Goal: Task Accomplishment & Management: Manage account settings

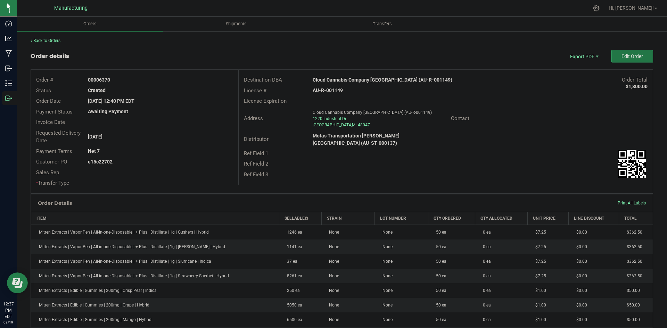
click at [643, 57] on button "Edit Order" at bounding box center [632, 56] width 42 height 13
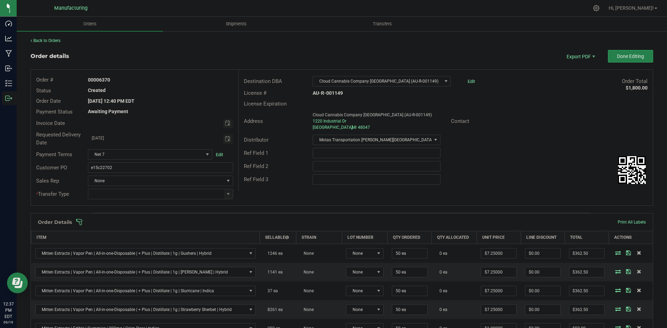
click at [436, 220] on span at bounding box center [387, 222] width 622 height 7
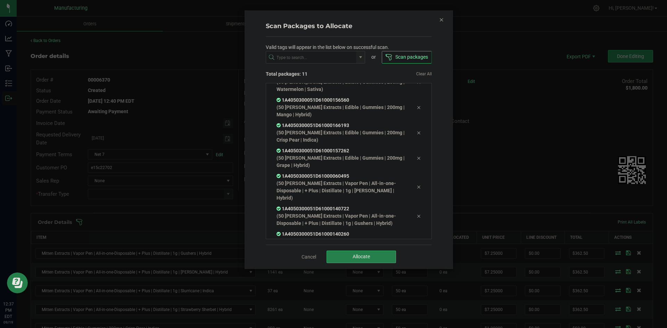
scroll to position [115, 0]
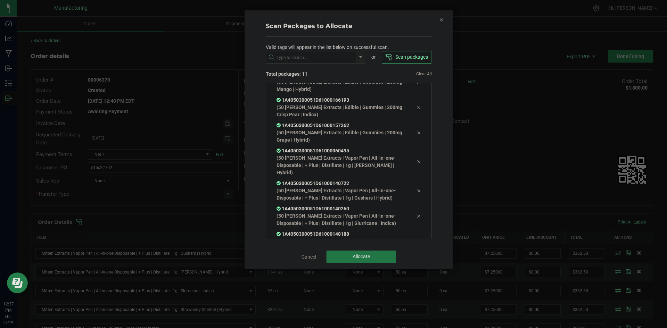
click at [364, 252] on button "Allocate" at bounding box center [361, 257] width 69 height 13
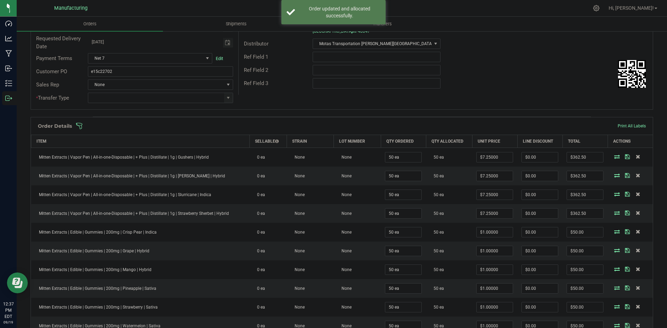
scroll to position [0, 0]
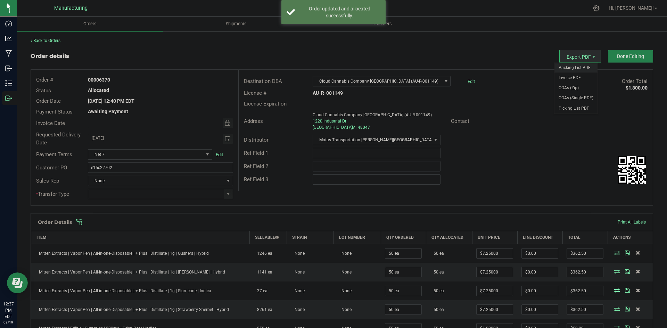
click at [573, 66] on span "Packing List PDF" at bounding box center [575, 68] width 43 height 10
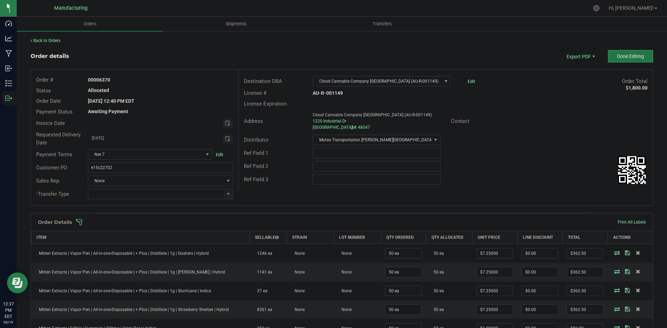
click at [628, 59] on button "Done Editing" at bounding box center [630, 56] width 45 height 13
click at [220, 196] on input at bounding box center [155, 194] width 135 height 10
click at [228, 196] on span at bounding box center [228, 194] width 6 height 6
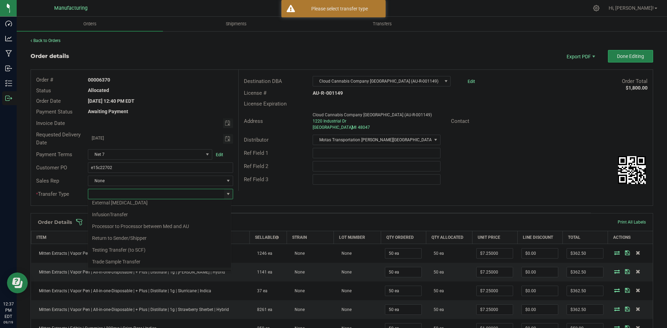
scroll to position [49, 0]
click at [132, 248] on li "Wholesale Transfer" at bounding box center [159, 253] width 143 height 12
type input "Wholesale Transfer"
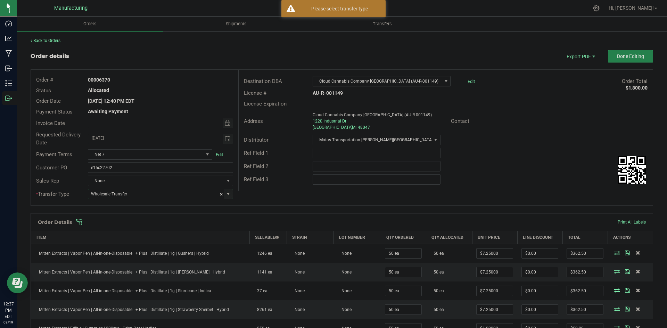
click at [287, 188] on div "Destination DBA Cloud Cannabis Company New Baltimore (AU-R-001149) Edit Order T…" at bounding box center [445, 130] width 414 height 121
click at [626, 59] on button "Done Editing" at bounding box center [630, 56] width 45 height 13
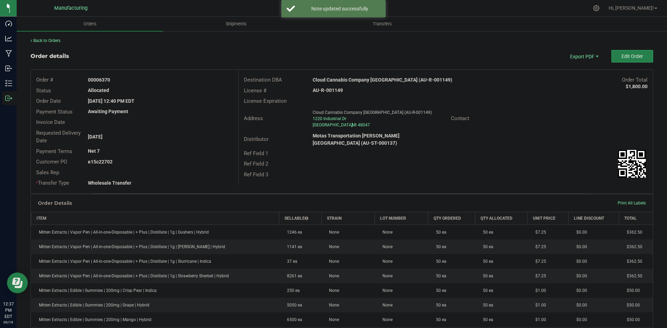
click at [394, 83] on strong "Cloud Cannabis Company New Baltimore (AU-R-001149)" at bounding box center [383, 80] width 140 height 6
copy strong "Cloud Cannabis Company New Baltimore (AU-R-001149)"
click at [330, 88] on strong "AU-R-001149" at bounding box center [328, 91] width 30 height 6
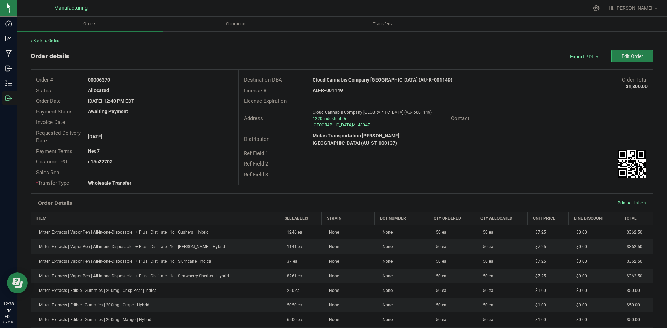
click at [330, 88] on strong "AU-R-001149" at bounding box center [328, 91] width 30 height 6
copy strong "AU-R-001149"
drag, startPoint x: 99, startPoint y: 80, endPoint x: 170, endPoint y: 79, distance: 70.9
click at [156, 78] on div "00006370" at bounding box center [160, 79] width 155 height 7
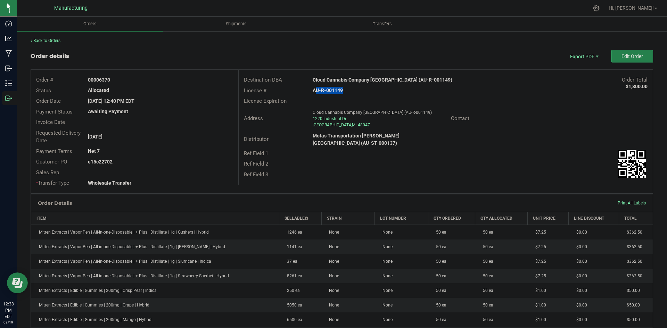
copy strong "6370"
drag, startPoint x: 98, startPoint y: 160, endPoint x: 236, endPoint y: 161, distance: 137.9
click at [173, 161] on div "e15c22702" at bounding box center [160, 161] width 155 height 7
copy strong "22702"
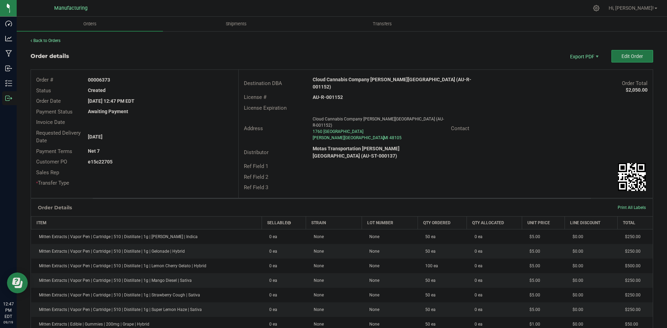
click at [612, 58] on button "Edit Order" at bounding box center [632, 56] width 42 height 13
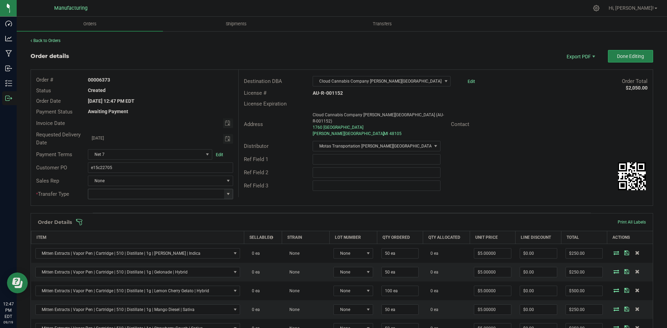
click at [226, 197] on span at bounding box center [228, 194] width 6 height 6
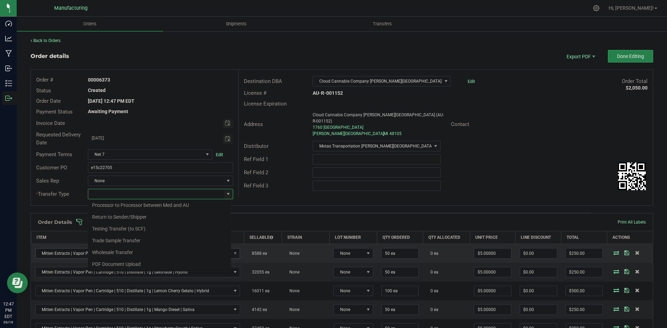
drag, startPoint x: 106, startPoint y: 251, endPoint x: 110, endPoint y: 250, distance: 3.9
click at [107, 251] on li "Wholesale Transfer" at bounding box center [159, 253] width 143 height 12
type input "Wholesale Transfer"
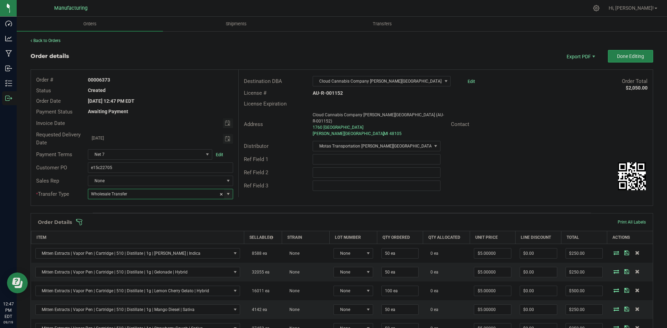
click at [274, 192] on div "Order # 00006373 Status Created Order Date Sep 16, 2025 12:47 PM EDT Payment St…" at bounding box center [342, 138] width 622 height 136
click at [263, 220] on span at bounding box center [387, 222] width 622 height 7
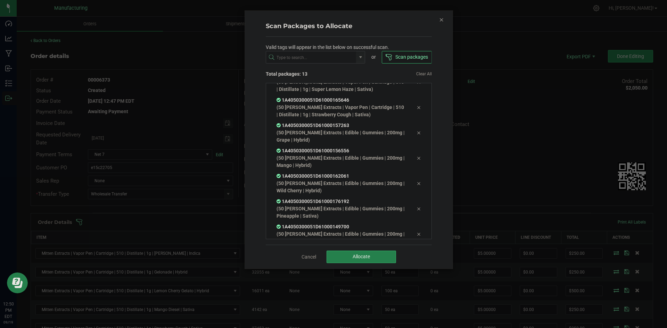
scroll to position [166, 0]
click at [379, 258] on button "Allocate" at bounding box center [361, 257] width 69 height 13
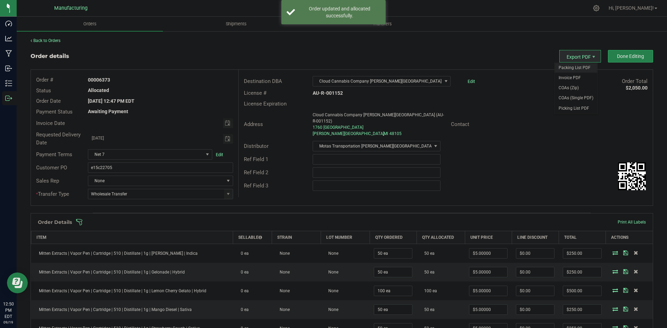
click at [568, 67] on span "Packing List PDF" at bounding box center [575, 68] width 43 height 10
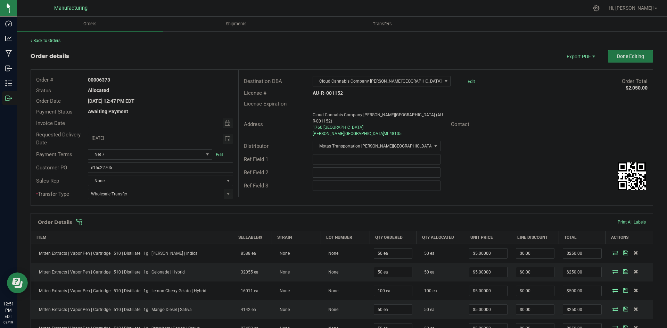
click at [612, 60] on button "Done Editing" at bounding box center [630, 56] width 45 height 13
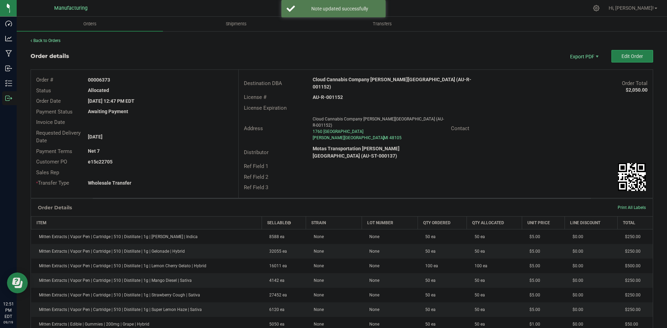
click at [362, 80] on strong "Cloud Cannabis Company Ann Arbor (AU-R-001152)" at bounding box center [392, 83] width 159 height 13
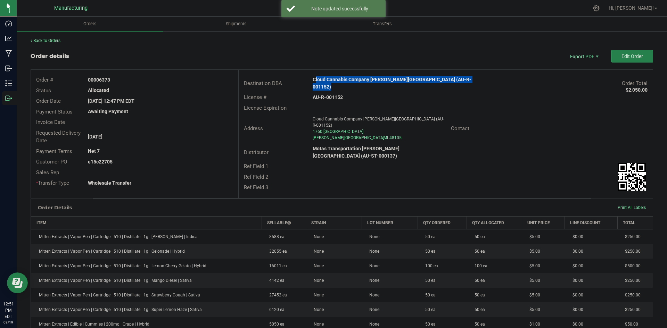
click at [362, 80] on strong "Cloud Cannabis Company Ann Arbor (AU-R-001152)" at bounding box center [392, 83] width 159 height 13
copy strong "Cloud Cannabis Company Ann Arbor (AU-R-001152)"
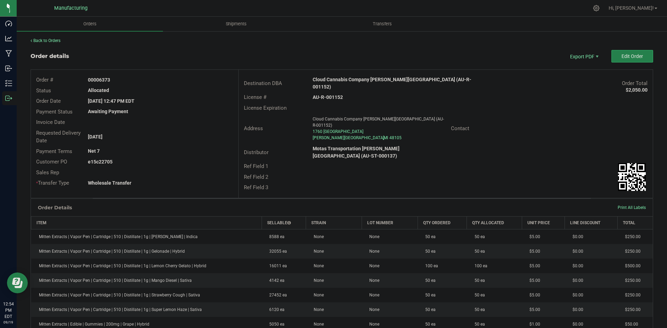
click at [331, 94] on strong "AU-R-001152" at bounding box center [328, 97] width 30 height 6
copy strong "AU-R-001152"
drag, startPoint x: 100, startPoint y: 79, endPoint x: 168, endPoint y: 88, distance: 68.3
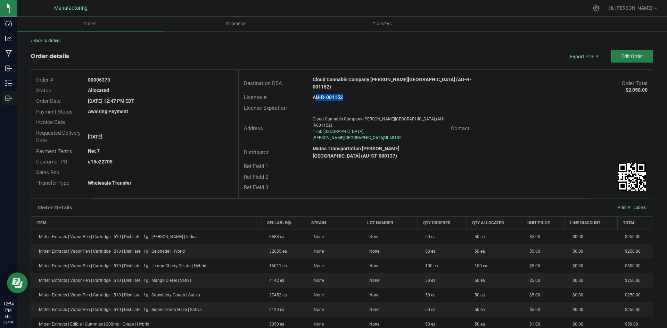
click at [141, 79] on div "00006373" at bounding box center [160, 79] width 155 height 7
copy strong "6373"
drag, startPoint x: 99, startPoint y: 159, endPoint x: 165, endPoint y: 162, distance: 66.4
click at [151, 160] on div "e15c22705" at bounding box center [160, 161] width 155 height 7
copy strong "22705"
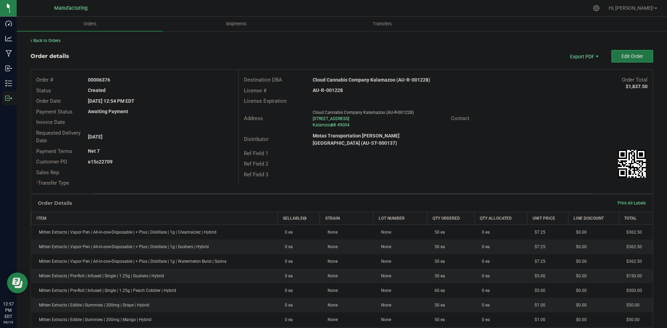
click at [630, 54] on span "Edit Order" at bounding box center [632, 56] width 22 height 6
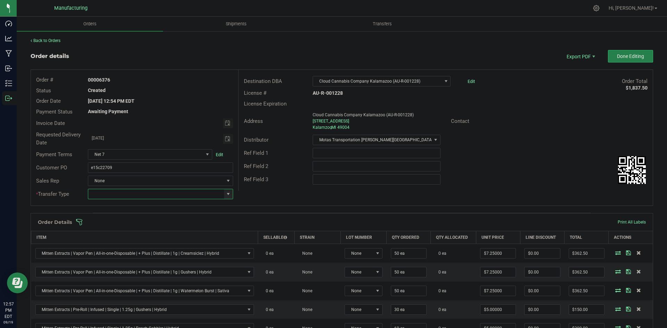
click at [222, 193] on input at bounding box center [155, 194] width 135 height 10
click at [224, 194] on span at bounding box center [228, 194] width 9 height 10
click at [117, 248] on li "Wholesale Transfer" at bounding box center [159, 253] width 143 height 12
type input "Wholesale Transfer"
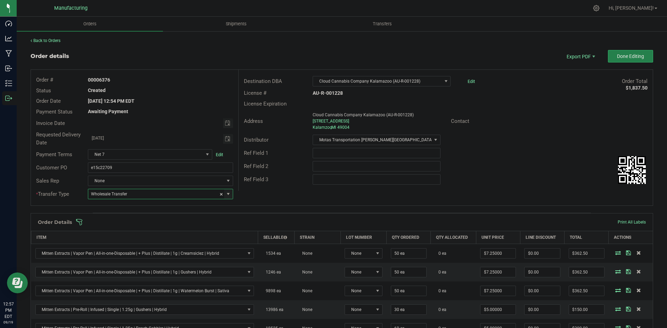
click at [267, 196] on div "Order # 00006376 Status Created Order Date Sep 16, 2025 12:54 PM EDT Payment St…" at bounding box center [342, 138] width 622 height 136
click at [255, 221] on span at bounding box center [387, 222] width 622 height 7
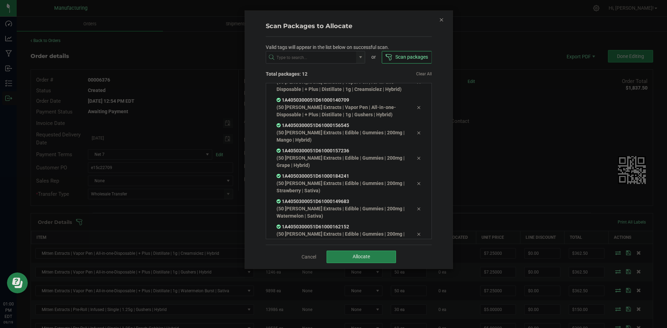
scroll to position [148, 0]
click at [357, 249] on div "Cancel Allocate" at bounding box center [349, 257] width 166 height 24
click at [358, 253] on button "Allocate" at bounding box center [361, 257] width 69 height 13
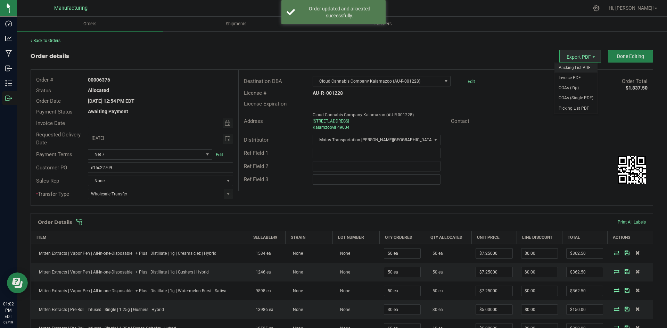
click at [574, 67] on span "Packing List PDF" at bounding box center [575, 68] width 43 height 10
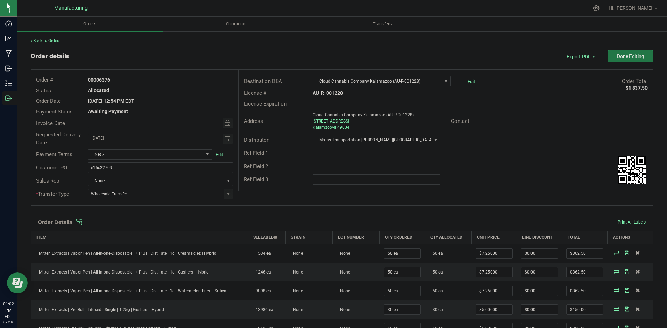
click at [619, 57] on span "Done Editing" at bounding box center [630, 56] width 27 height 6
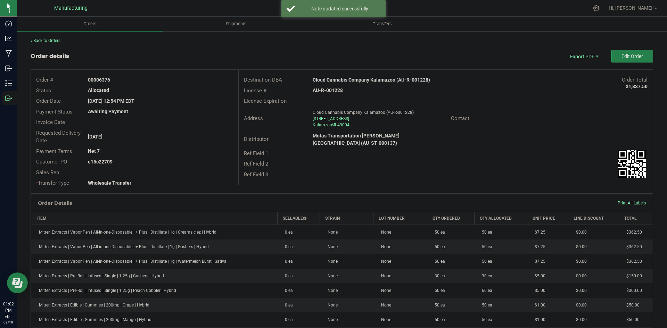
click at [368, 81] on strong "Cloud Cannabis Company Kalamazoo (AU-R-001228)" at bounding box center [371, 80] width 117 height 6
click at [369, 81] on strong "Cloud Cannabis Company Kalamazoo (AU-R-001228)" at bounding box center [371, 80] width 117 height 6
click at [386, 81] on strong "Cloud Cannabis Company Kalamazoo (AU-R-001228)" at bounding box center [371, 80] width 117 height 6
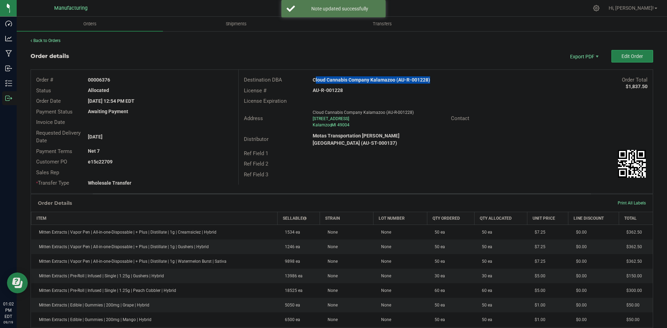
click at [386, 81] on strong "Cloud Cannabis Company Kalamazoo (AU-R-001228)" at bounding box center [371, 80] width 117 height 6
copy strong "Cloud Cannabis Company Kalamazoo (AU-R-001228)"
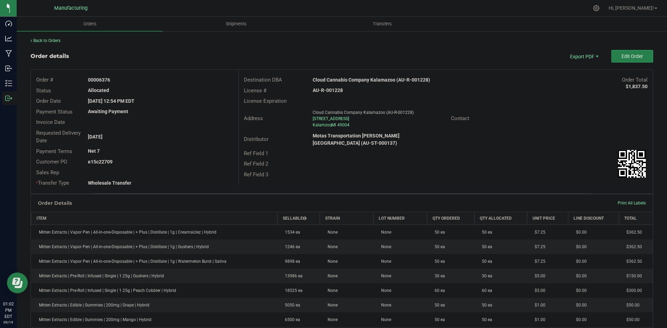
click at [329, 89] on strong "AU-R-001228" at bounding box center [328, 91] width 30 height 6
click at [330, 89] on strong "AU-R-001228" at bounding box center [328, 91] width 30 height 6
copy strong "AU-R-001228"
drag, startPoint x: 99, startPoint y: 77, endPoint x: 224, endPoint y: 82, distance: 125.5
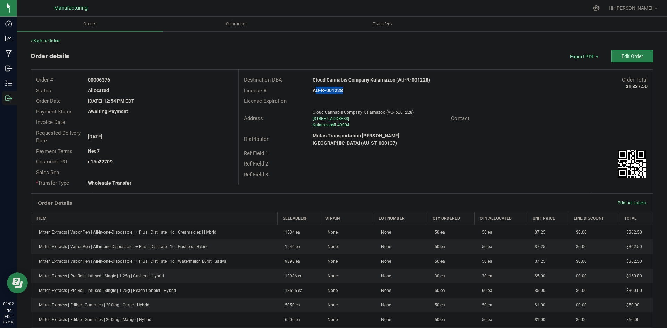
click at [179, 78] on div "00006376" at bounding box center [160, 79] width 155 height 7
copy strong "6376"
drag, startPoint x: 98, startPoint y: 161, endPoint x: 253, endPoint y: 164, distance: 154.6
click at [208, 162] on div "e15c22709" at bounding box center [160, 161] width 155 height 7
copy strong "22709"
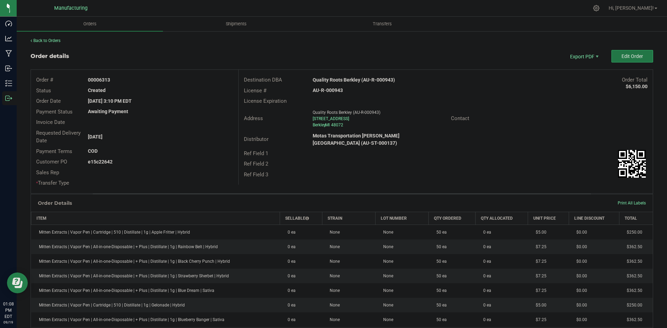
click at [615, 54] on button "Edit Order" at bounding box center [632, 56] width 42 height 13
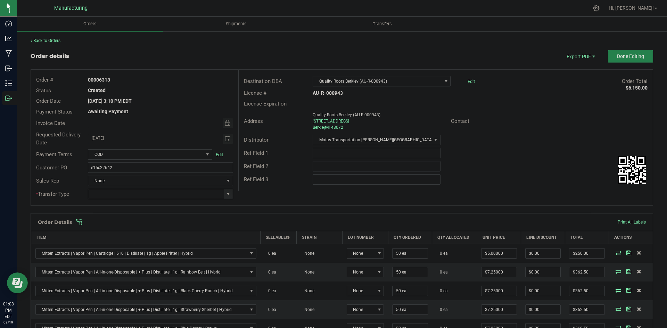
click at [227, 196] on span at bounding box center [228, 194] width 6 height 6
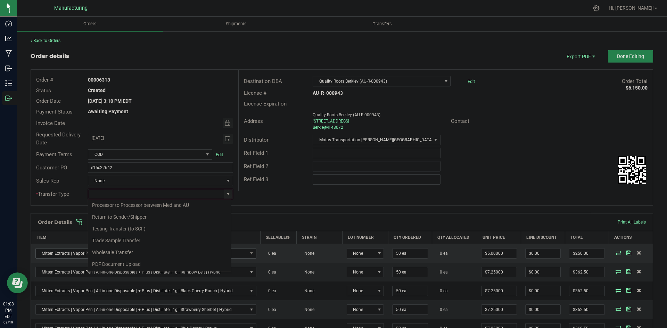
drag, startPoint x: 122, startPoint y: 252, endPoint x: 125, endPoint y: 248, distance: 5.2
click at [122, 252] on li "Wholesale Transfer" at bounding box center [159, 253] width 143 height 12
type input "Wholesale Transfer"
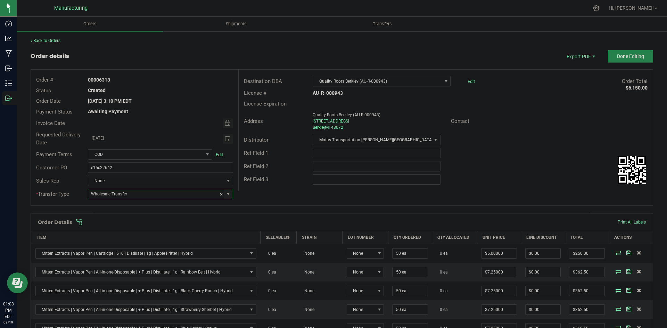
click at [302, 178] on div "Ref Field 3" at bounding box center [273, 180] width 69 height 8
click at [279, 221] on span at bounding box center [387, 222] width 622 height 7
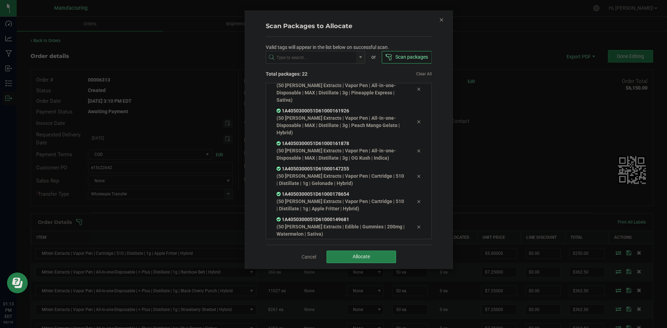
scroll to position [478, 0]
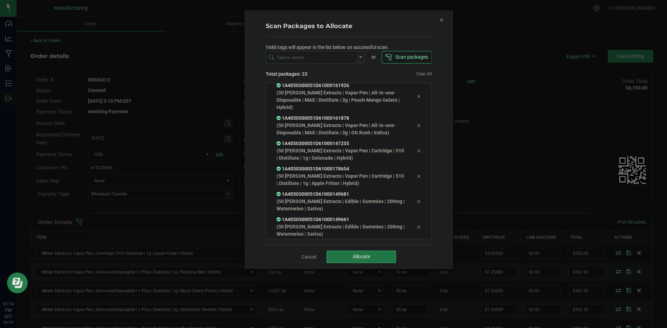
drag, startPoint x: 279, startPoint y: 221, endPoint x: 366, endPoint y: 258, distance: 94.5
click at [366, 258] on span "Allocate" at bounding box center [361, 257] width 17 height 6
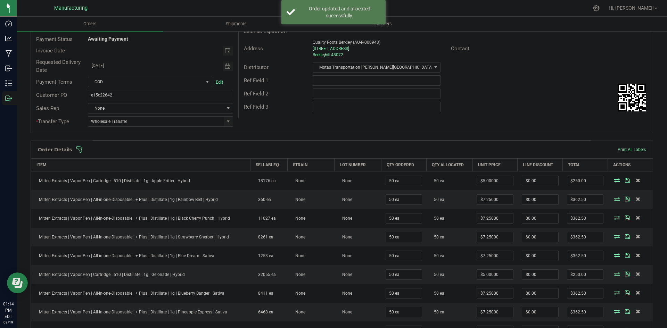
scroll to position [0, 0]
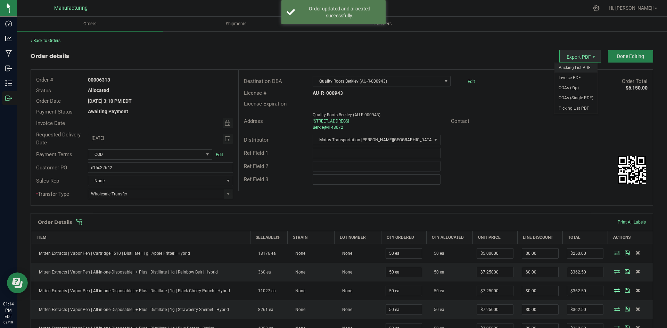
click at [570, 64] on span "Packing List PDF" at bounding box center [575, 68] width 43 height 10
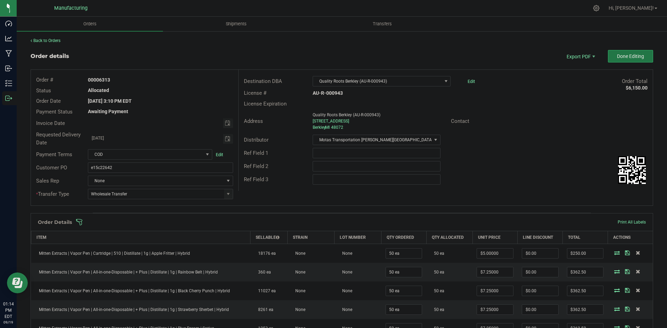
click at [629, 56] on span "Done Editing" at bounding box center [630, 56] width 27 height 6
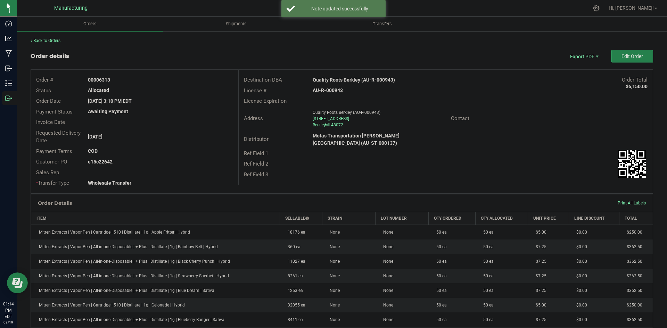
click at [351, 79] on strong "Quality Roots Berkley (AU-R-000943)" at bounding box center [354, 80] width 82 height 6
copy strong "Quality Roots Berkley (AU-R-000943)"
click at [330, 91] on strong "AU-R-000943" at bounding box center [328, 91] width 30 height 6
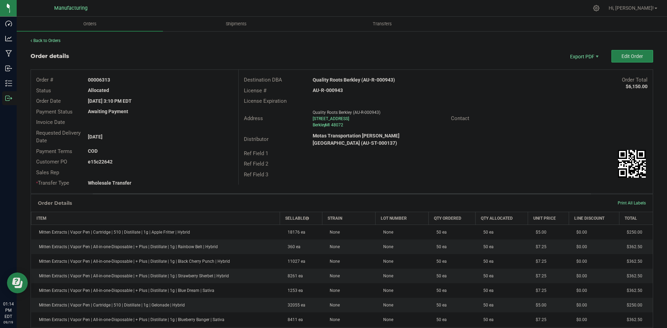
click at [330, 91] on strong "AU-R-000943" at bounding box center [328, 91] width 30 height 6
copy strong "AU-R-000943"
drag, startPoint x: 99, startPoint y: 80, endPoint x: 213, endPoint y: 89, distance: 114.3
click at [175, 83] on div "00006313" at bounding box center [160, 79] width 155 height 7
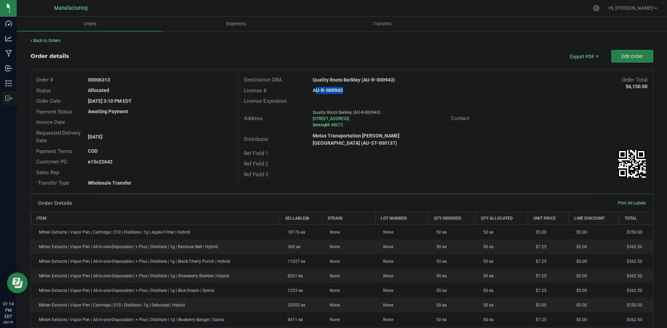
copy strong "6313"
drag, startPoint x: 98, startPoint y: 160, endPoint x: 248, endPoint y: 164, distance: 149.8
click at [165, 161] on div "e15c22642" at bounding box center [160, 161] width 155 height 7
copy strong "22642"
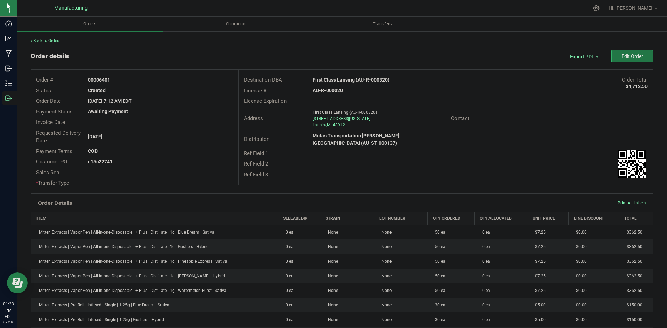
click at [623, 61] on button "Edit Order" at bounding box center [632, 56] width 42 height 13
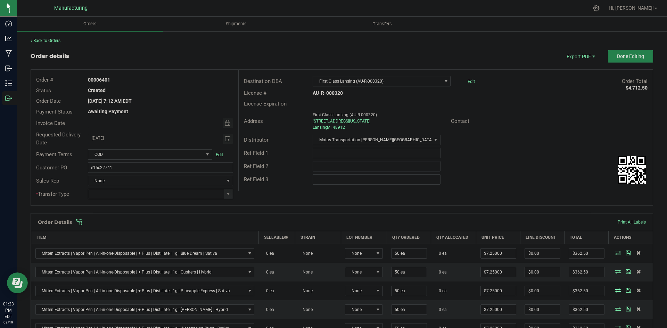
click at [228, 191] on span at bounding box center [228, 194] width 9 height 10
click at [118, 254] on li "Wholesale Transfer" at bounding box center [159, 253] width 143 height 12
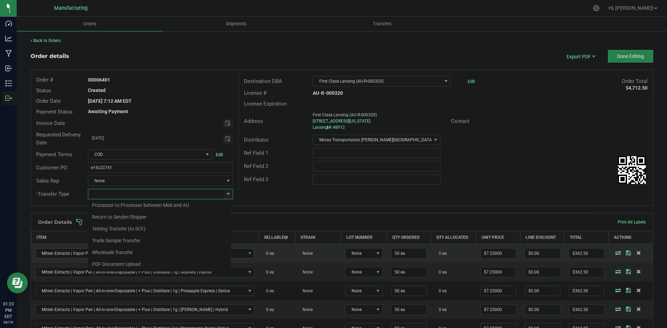
type input "Wholesale Transfer"
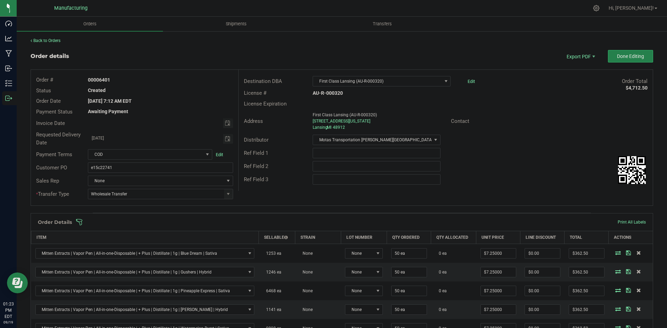
click at [330, 189] on div "Destination DBA First Class Lansing (AU-R-000320) Edit Order Total $4,712.50 Li…" at bounding box center [445, 130] width 414 height 121
click at [304, 219] on span at bounding box center [387, 222] width 622 height 7
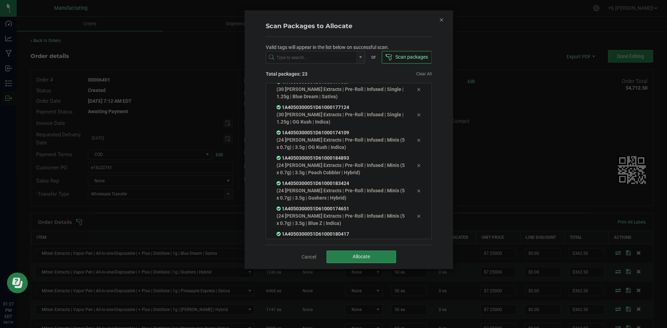
scroll to position [434, 0]
click at [372, 255] on button "Allocate" at bounding box center [361, 257] width 69 height 13
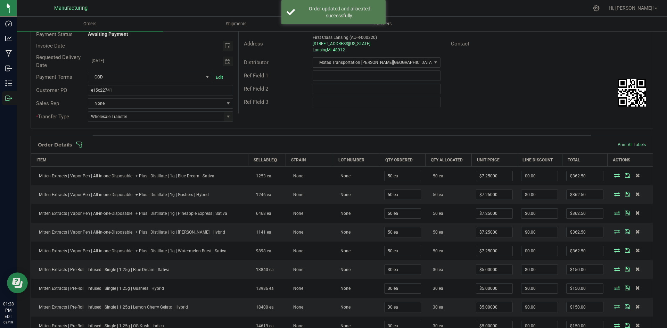
scroll to position [0, 0]
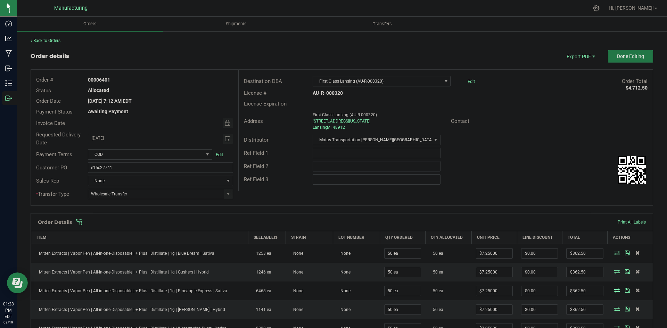
click at [611, 52] on button "Done Editing" at bounding box center [630, 56] width 45 height 13
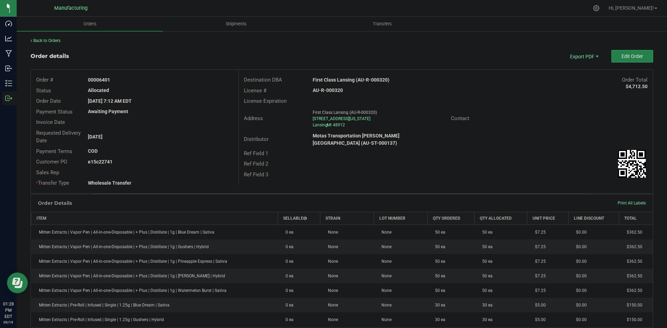
click at [344, 77] on strong "First Class Lansing (AU-R-000320)" at bounding box center [351, 80] width 77 height 6
copy strong "First Class Lansing (AU-R-000320)"
click at [328, 88] on strong "AU-R-000320" at bounding box center [328, 91] width 30 height 6
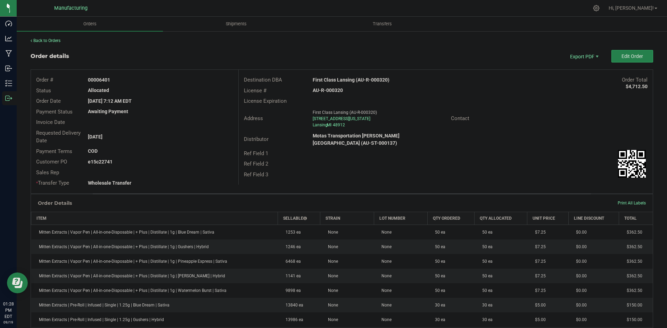
click at [328, 88] on strong "AU-R-000320" at bounding box center [328, 91] width 30 height 6
copy strong "AU-R-000320"
drag, startPoint x: 98, startPoint y: 80, endPoint x: 182, endPoint y: 81, distance: 84.1
click at [176, 80] on div "00006401" at bounding box center [160, 79] width 155 height 7
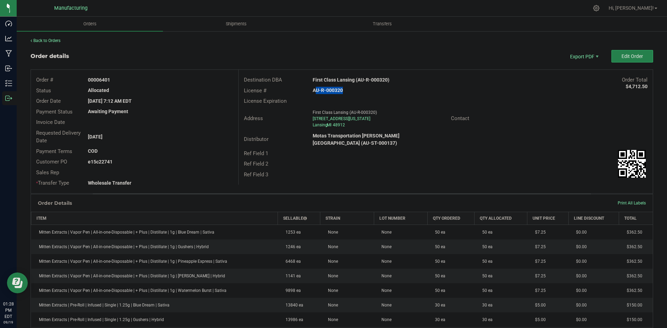
copy strong "6401"
drag, startPoint x: 99, startPoint y: 160, endPoint x: 179, endPoint y: 160, distance: 80.2
click at [173, 160] on div "e15c22741" at bounding box center [160, 161] width 155 height 7
copy strong "22741"
click at [572, 64] on span "Packing List PDF" at bounding box center [579, 68] width 43 height 10
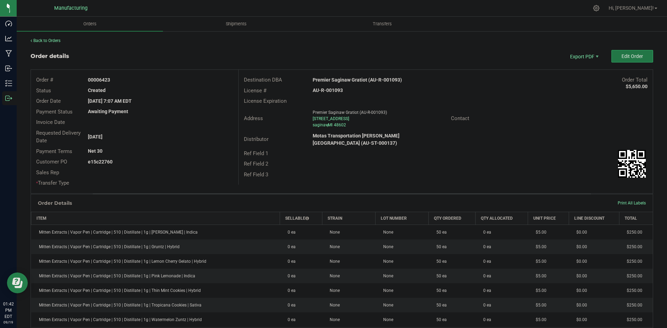
click at [621, 53] on button "Edit Order" at bounding box center [632, 56] width 42 height 13
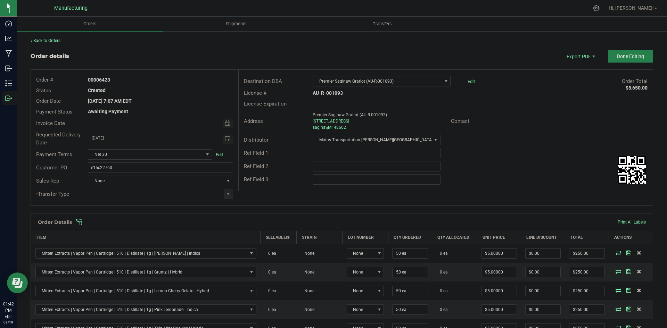
click at [230, 195] on span at bounding box center [228, 194] width 9 height 10
drag, startPoint x: 110, startPoint y: 252, endPoint x: 124, endPoint y: 249, distance: 14.2
click at [110, 252] on li "Wholesale Transfer" at bounding box center [159, 253] width 143 height 12
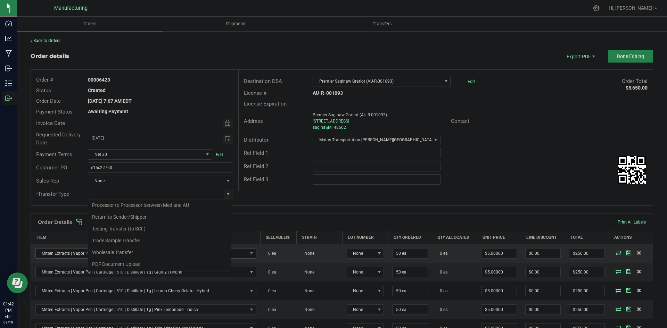
type input "Wholesale Transfer"
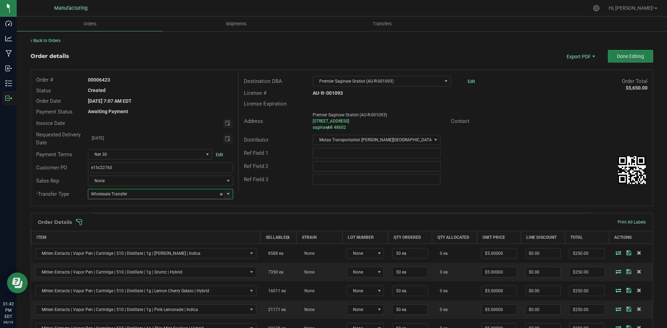
click at [280, 190] on div "Destination DBA Premier Saginaw Gratiot (AU-R-001093) Edit Order Total $5,650.0…" at bounding box center [445, 130] width 414 height 121
click at [263, 217] on div "Order Details Print All Labels" at bounding box center [342, 222] width 622 height 17
click at [264, 221] on span at bounding box center [387, 222] width 622 height 7
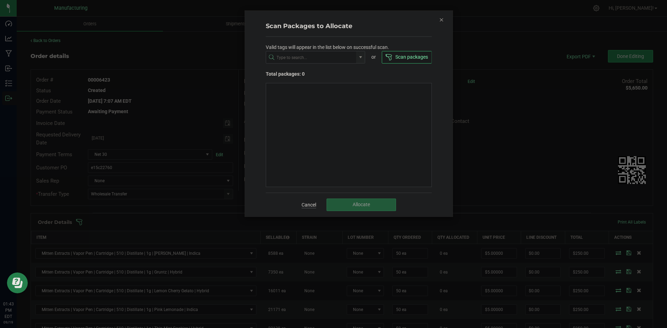
click at [314, 206] on link "Cancel" at bounding box center [309, 204] width 15 height 7
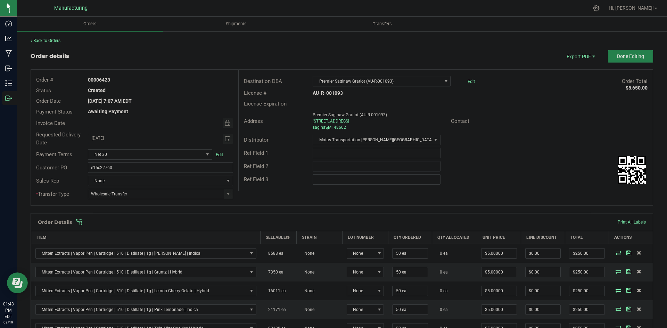
click at [322, 217] on div "Order Details Print All Labels" at bounding box center [342, 222] width 622 height 17
click at [325, 222] on span at bounding box center [387, 222] width 622 height 7
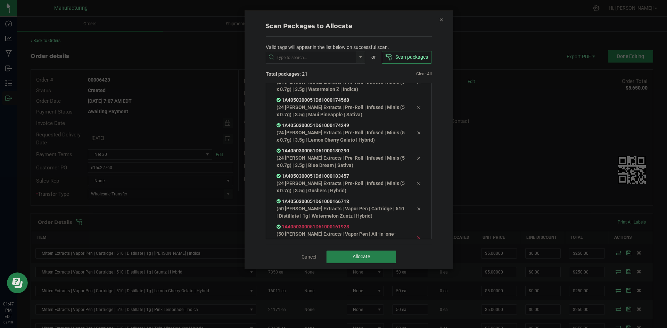
scroll to position [402, 0]
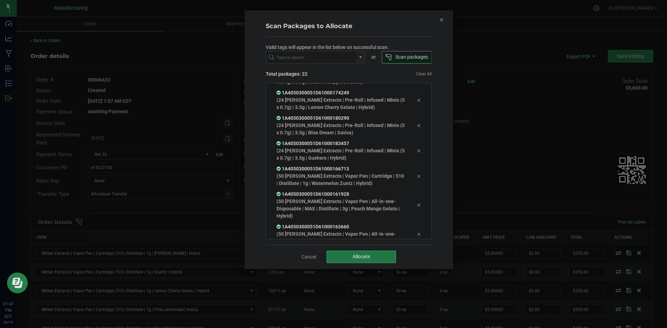
click at [368, 252] on button "Allocate" at bounding box center [361, 257] width 69 height 13
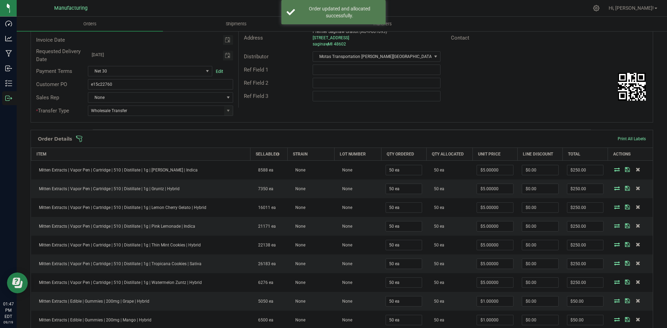
scroll to position [0, 0]
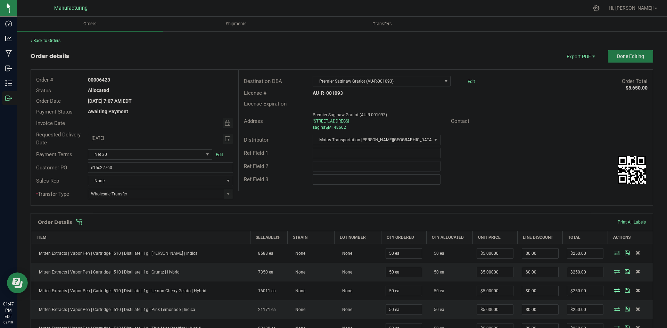
click at [643, 55] on button "Done Editing" at bounding box center [630, 56] width 45 height 13
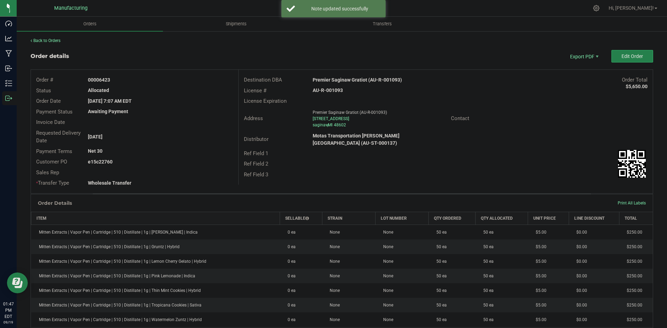
click at [353, 80] on strong "Premier Saginaw Gratiot (AU-R-001093)" at bounding box center [357, 80] width 89 height 6
copy strong "Premier Saginaw Gratiot (AU-R-001093)"
click at [327, 92] on strong "AU-R-001093" at bounding box center [328, 91] width 30 height 6
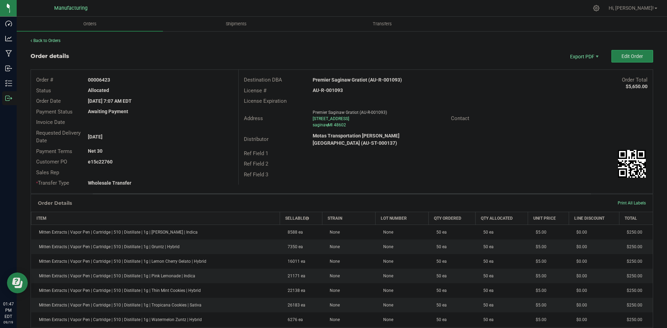
click at [327, 92] on strong "AU-R-001093" at bounding box center [328, 91] width 30 height 6
copy strong "AU-R-001093"
drag, startPoint x: 99, startPoint y: 80, endPoint x: 267, endPoint y: 86, distance: 167.9
click at [173, 78] on div "00006423" at bounding box center [160, 79] width 155 height 7
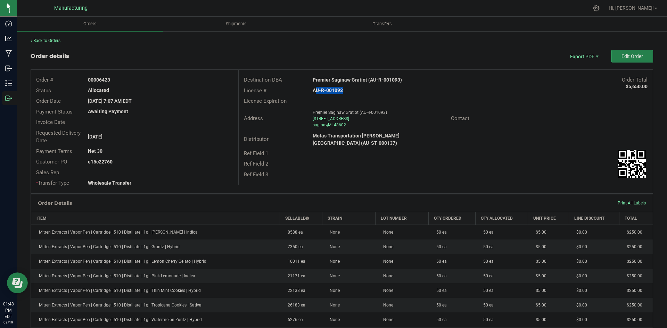
copy strong "6423"
drag, startPoint x: 98, startPoint y: 163, endPoint x: 195, endPoint y: 163, distance: 96.6
click at [179, 163] on div "e15c22760" at bounding box center [160, 161] width 155 height 7
copy strong "22760"
click at [571, 67] on span "Packing List PDF" at bounding box center [579, 68] width 43 height 10
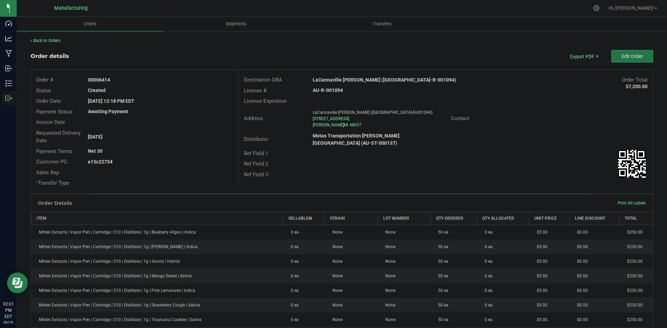
click at [632, 51] on button "Edit Order" at bounding box center [632, 56] width 42 height 13
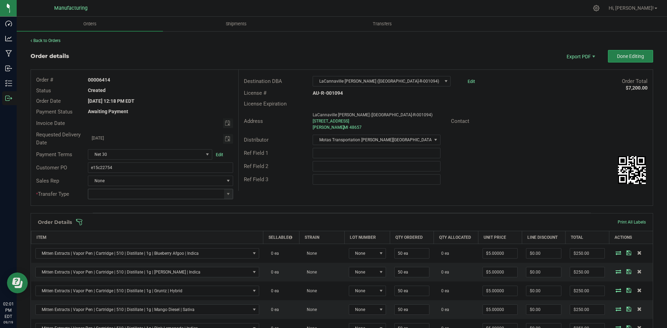
click at [225, 192] on span at bounding box center [228, 194] width 6 height 6
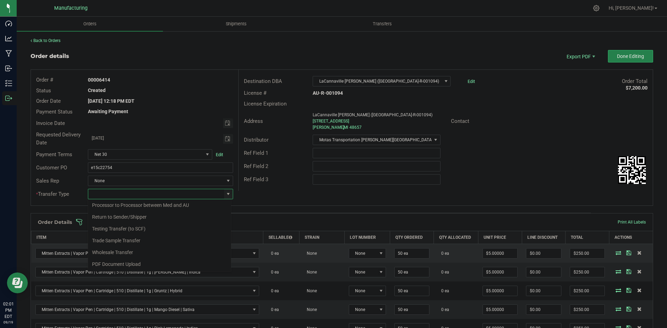
drag, startPoint x: 119, startPoint y: 253, endPoint x: 125, endPoint y: 248, distance: 7.2
click at [120, 252] on li "Wholesale Transfer" at bounding box center [159, 253] width 143 height 12
type input "Wholesale Transfer"
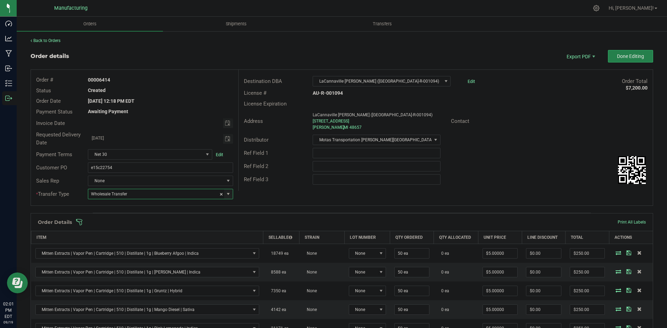
click at [278, 188] on div "Destination DBA LaCannaville [PERSON_NAME] ([GEOGRAPHIC_DATA]-R-001094) Edit Or…" at bounding box center [445, 130] width 414 height 121
click at [259, 222] on span at bounding box center [387, 222] width 622 height 7
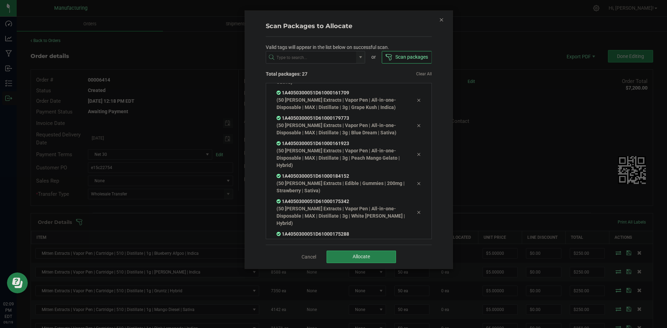
scroll to position [561, 0]
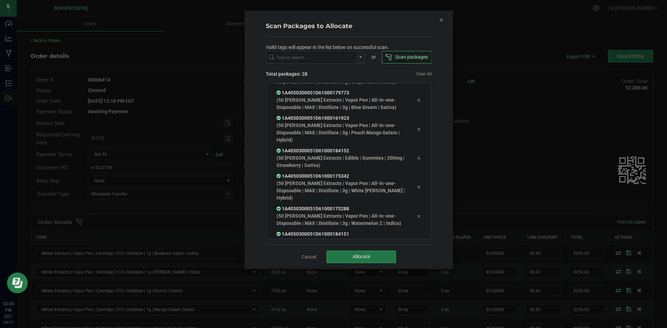
click at [346, 256] on button "Allocate" at bounding box center [361, 257] width 69 height 13
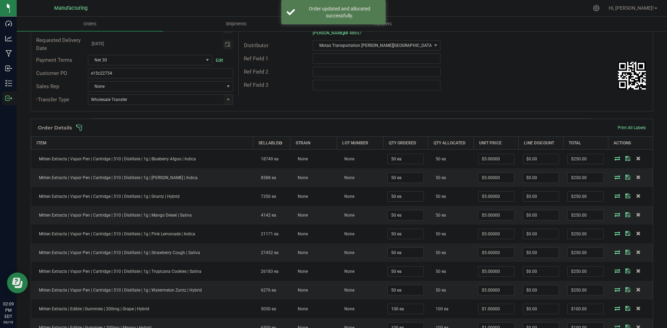
scroll to position [0, 0]
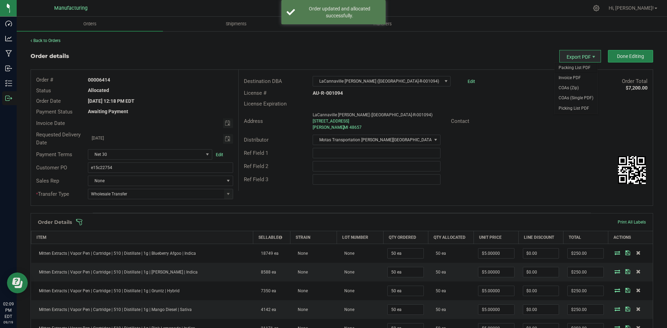
click at [568, 65] on span "Packing List PDF" at bounding box center [575, 68] width 43 height 10
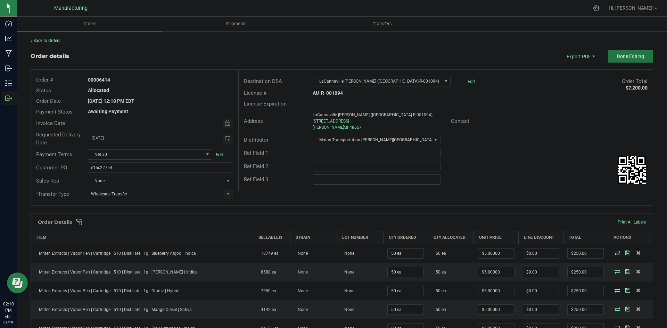
click at [617, 54] on span "Done Editing" at bounding box center [630, 56] width 27 height 6
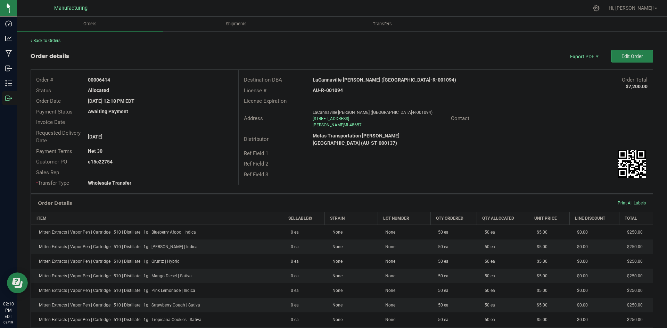
click at [344, 80] on strong "LaCannaville [PERSON_NAME] ([GEOGRAPHIC_DATA]-R-001094)" at bounding box center [384, 80] width 143 height 6
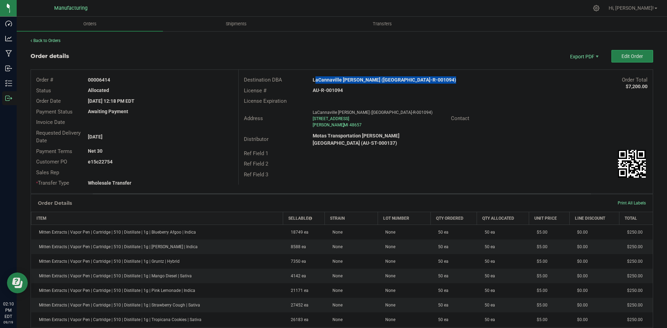
click at [344, 80] on strong "LaCannaville [PERSON_NAME] ([GEOGRAPHIC_DATA]-R-001094)" at bounding box center [384, 80] width 143 height 6
copy strong "LaCannaville [PERSON_NAME] ([GEOGRAPHIC_DATA]-R-001094)"
click at [326, 87] on div "AU-R-001094" at bounding box center [376, 90] width 138 height 7
click at [328, 90] on strong "AU-R-001094" at bounding box center [328, 91] width 30 height 6
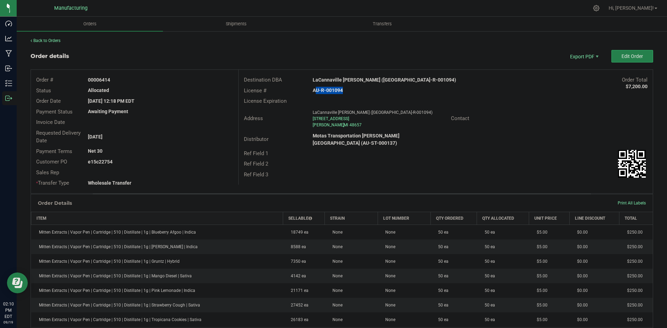
click at [328, 90] on strong "AU-R-001094" at bounding box center [328, 91] width 30 height 6
copy strong "AU-R-001094"
drag, startPoint x: 98, startPoint y: 79, endPoint x: 258, endPoint y: 87, distance: 160.0
click at [225, 84] on div "Order # 00006414" at bounding box center [134, 80] width 207 height 11
copy strong "6414"
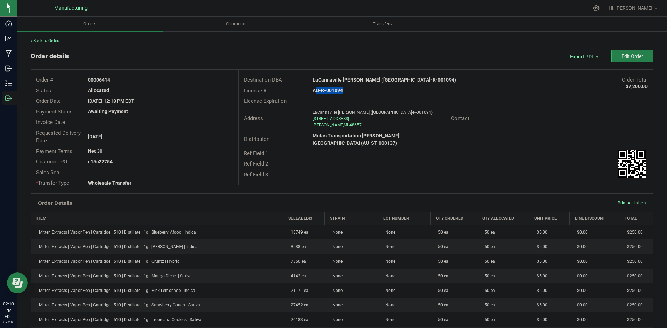
drag, startPoint x: 99, startPoint y: 160, endPoint x: 227, endPoint y: 165, distance: 128.6
click at [209, 163] on div "e15c22754" at bounding box center [160, 161] width 155 height 7
copy strong "22754"
